Goal: Find specific page/section: Find specific page/section

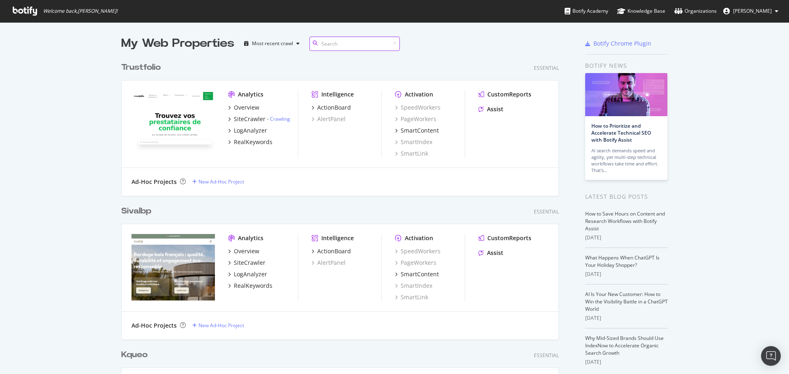
scroll to position [2960, 438]
click at [330, 40] on input at bounding box center [354, 44] width 90 height 14
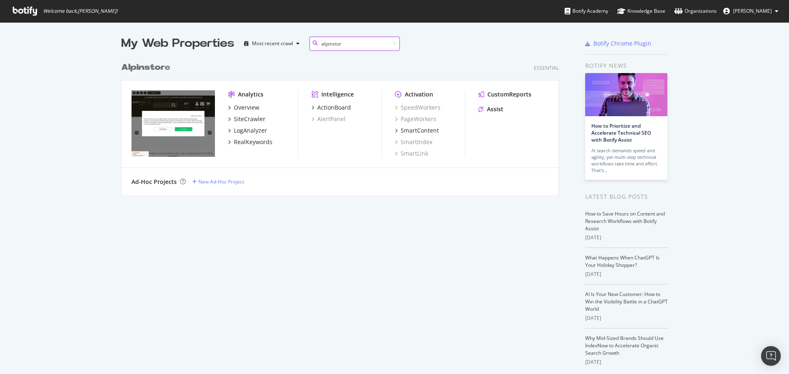
scroll to position [138, 438]
type input "alpinstor"
click at [255, 118] on div "SiteCrawler" at bounding box center [250, 119] width 32 height 8
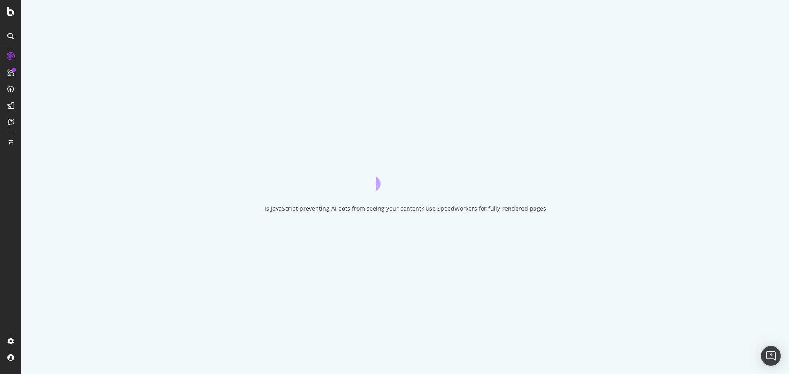
click at [293, 212] on div "Is JavaScript preventing AI bots from seeing your content? Use SpeedWorkers for…" at bounding box center [405, 209] width 281 height 8
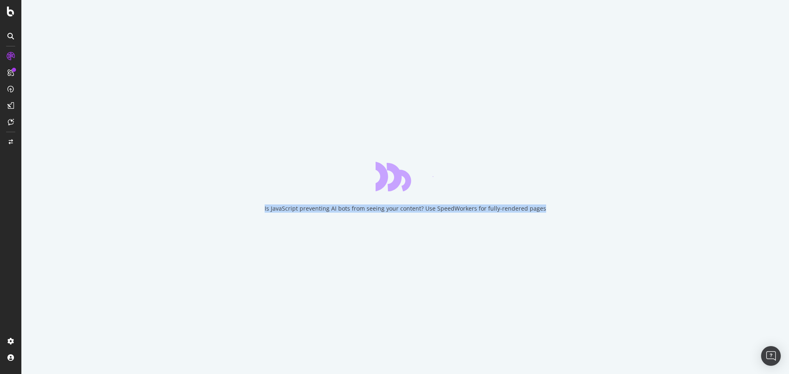
click at [293, 212] on div "Is JavaScript preventing AI bots from seeing your content? Use SpeedWorkers for…" at bounding box center [405, 209] width 281 height 8
click at [419, 214] on div "Is JavaScript preventing AI bots from seeing your content? Use SpeedWorkers for…" at bounding box center [404, 187] width 767 height 374
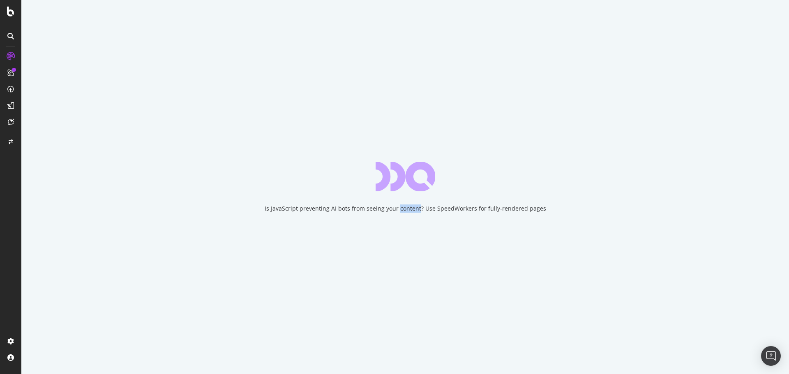
click at [419, 214] on div "Is JavaScript preventing AI bots from seeing your content? Use SpeedWorkers for…" at bounding box center [404, 187] width 767 height 374
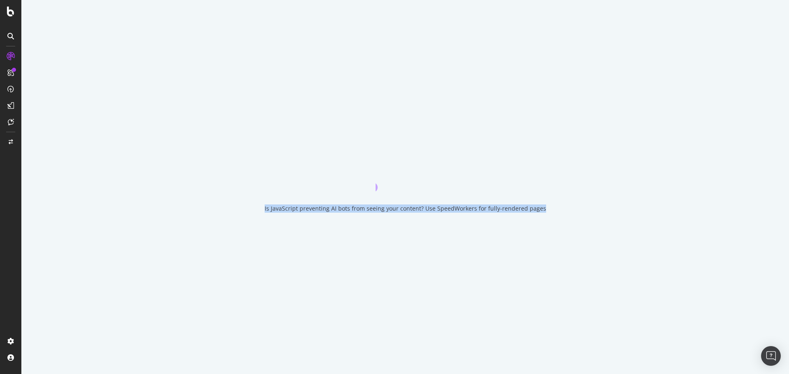
click at [422, 209] on div "Is JavaScript preventing AI bots from seeing your content? Use SpeedWorkers for…" at bounding box center [405, 209] width 281 height 8
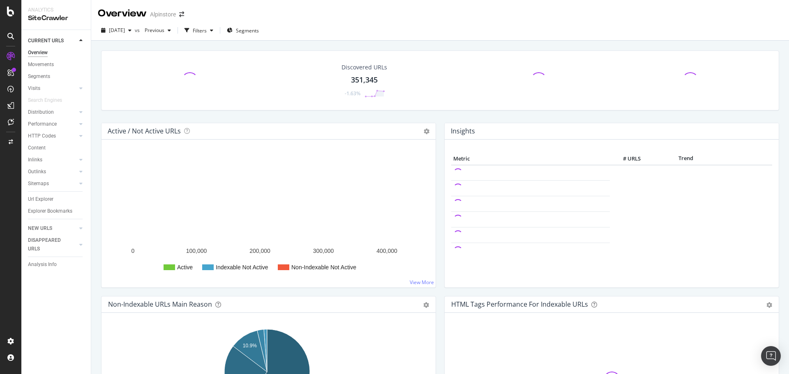
drag, startPoint x: 437, startPoint y: 129, endPoint x: 445, endPoint y: 237, distance: 108.8
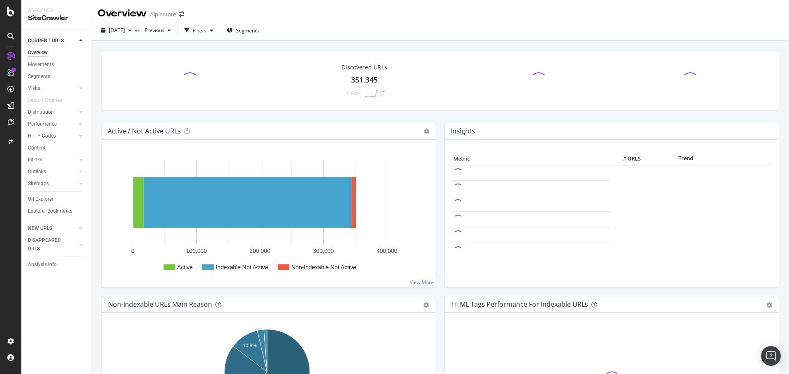
click at [446, 237] on div "Insights Metric # URLS Trend" at bounding box center [611, 209] width 343 height 173
click at [445, 233] on div "Metric # URLS Trend" at bounding box center [612, 214] width 334 height 148
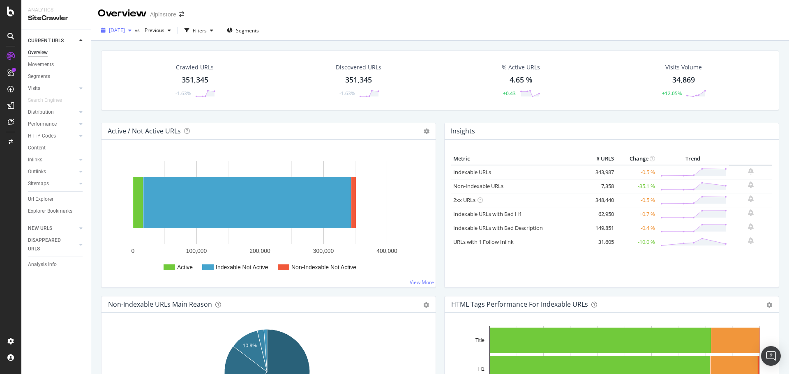
click at [125, 30] on span "[DATE]" at bounding box center [117, 30] width 16 height 7
click at [246, 129] on div "Active / Not Active URLs Chart (by Value) Chart (by Percentage) Table Expand Ex…" at bounding box center [268, 131] width 334 height 16
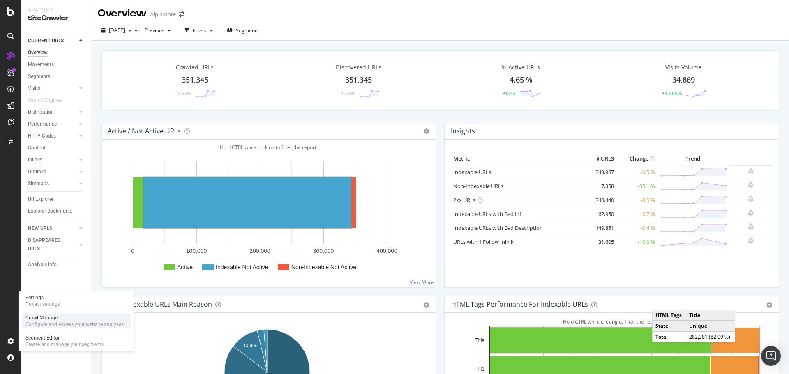
drag, startPoint x: 41, startPoint y: 320, endPoint x: 47, endPoint y: 316, distance: 7.1
click at [41, 320] on div "Crawl Manager" at bounding box center [74, 318] width 98 height 7
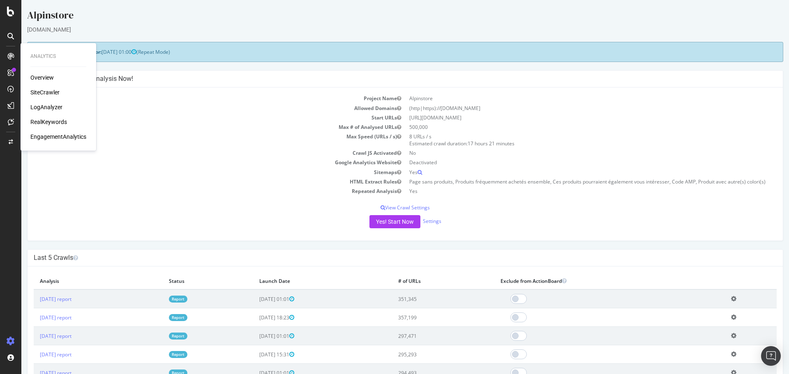
click at [45, 78] on div "Overview" at bounding box center [41, 78] width 23 height 8
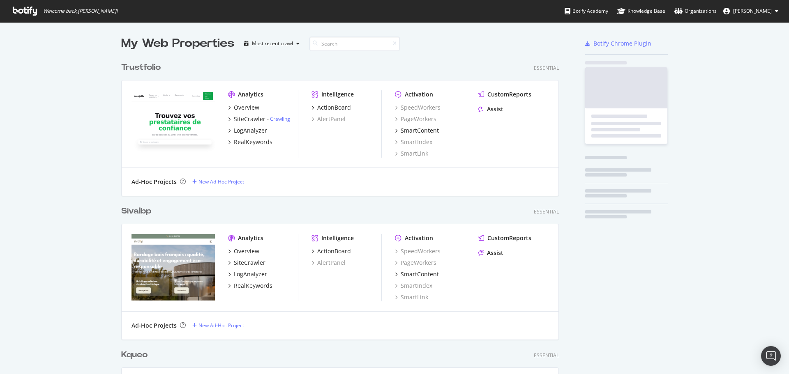
scroll to position [2960, 438]
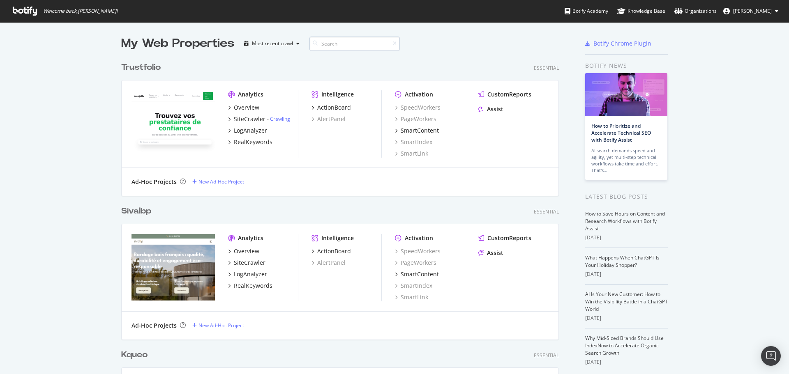
click at [353, 45] on input at bounding box center [354, 44] width 90 height 14
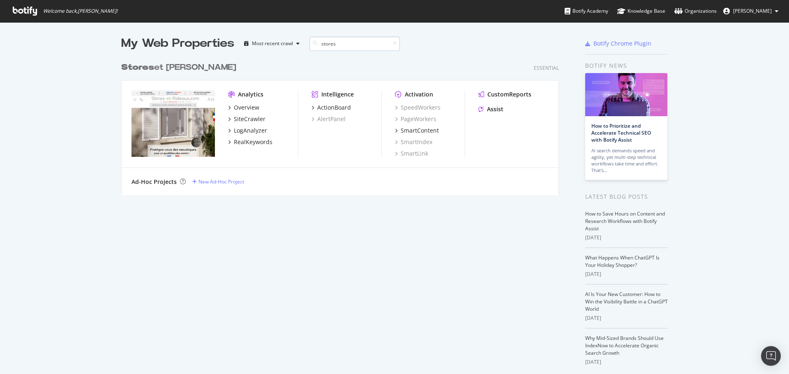
scroll to position [138, 438]
type input "stores"
click at [240, 118] on div "SiteCrawler" at bounding box center [250, 119] width 32 height 8
